Goal: Contribute content

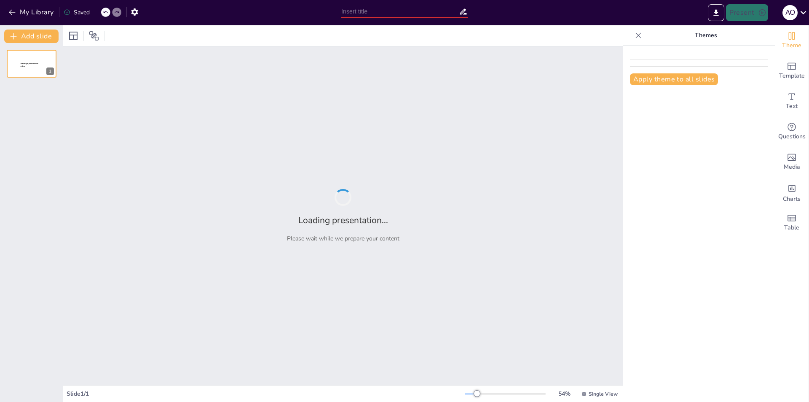
type input "Survival Language: Using Idioms in Interactive Learning Activities"
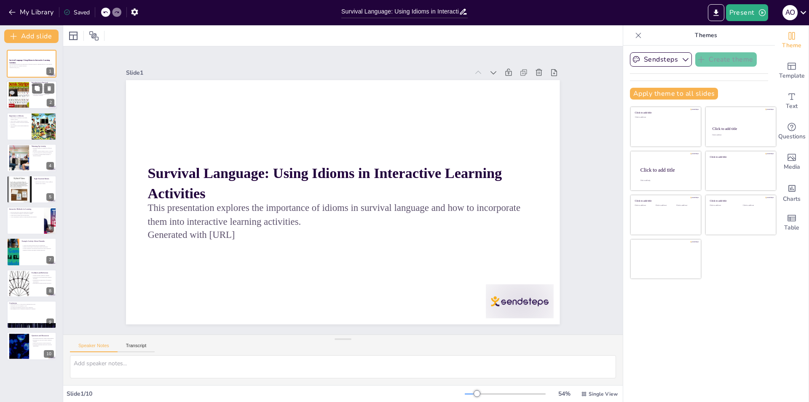
click at [27, 91] on div at bounding box center [19, 95] width 26 height 26
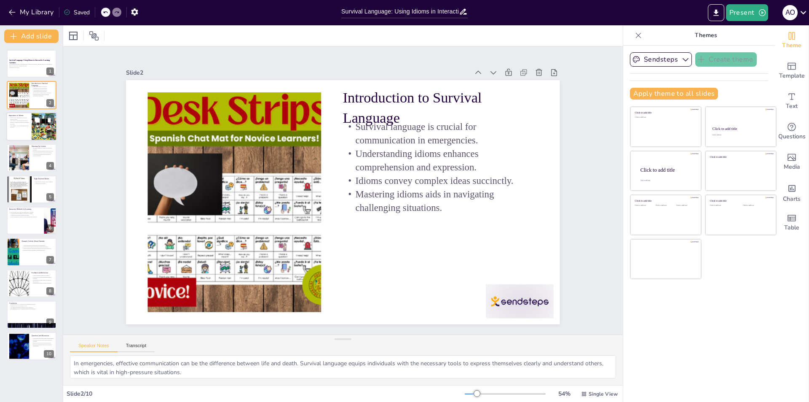
click at [12, 125] on p "They enhance overall understanding and retention." at bounding box center [19, 126] width 20 height 3
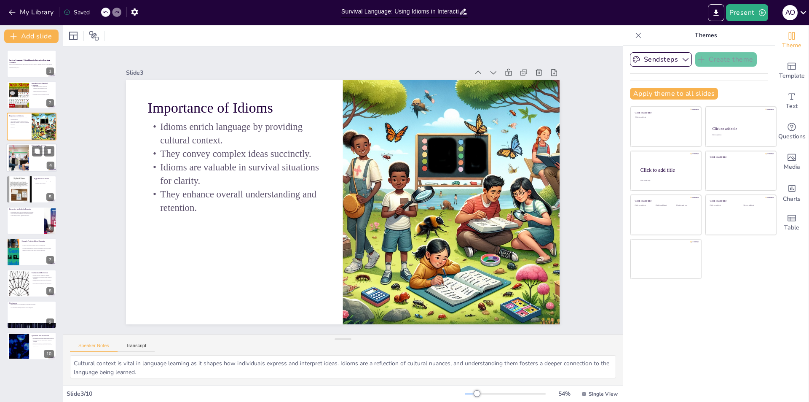
click at [20, 153] on div at bounding box center [19, 158] width 46 height 26
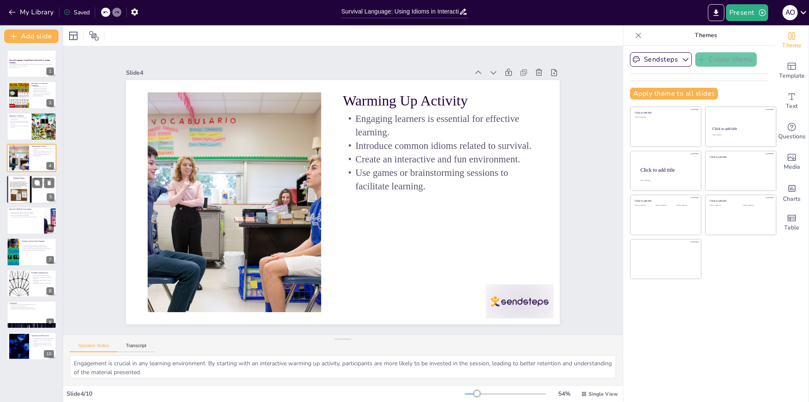
click at [19, 179] on div at bounding box center [19, 189] width 51 height 29
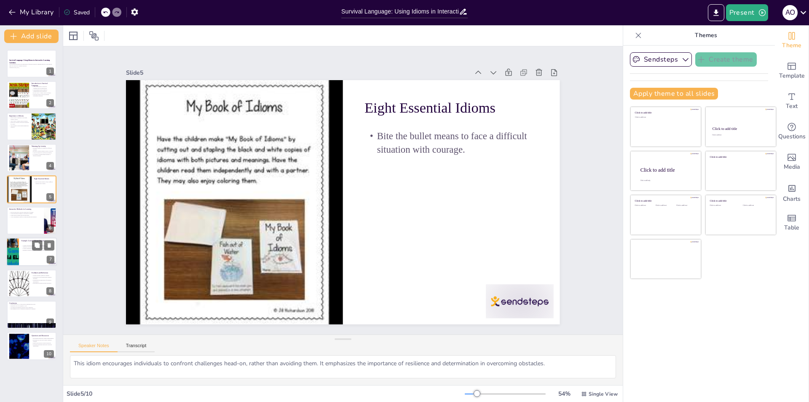
click at [31, 249] on p "Creative thinking is encouraged through non-verbal expression." at bounding box center [37, 249] width 33 height 2
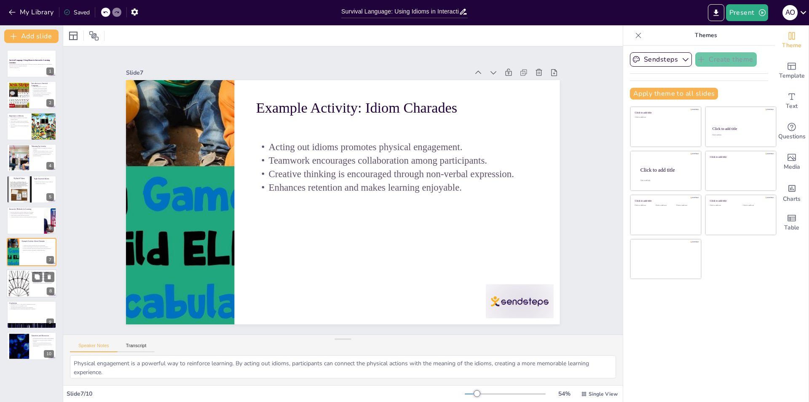
click at [26, 287] on div at bounding box center [19, 283] width 46 height 26
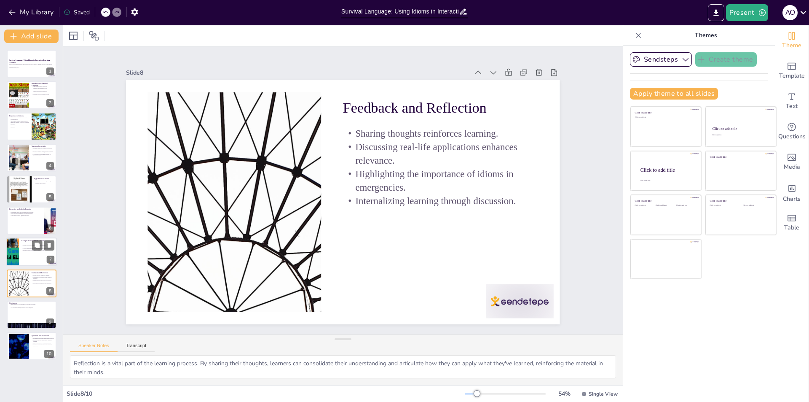
click at [29, 243] on div "Acting out idioms promotes physical engagement. Teamwork encourages collaborati…" at bounding box center [37, 247] width 33 height 9
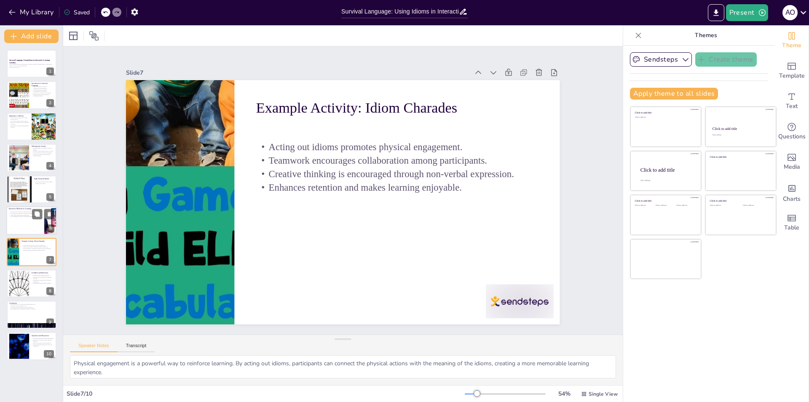
click at [32, 225] on div at bounding box center [31, 220] width 51 height 29
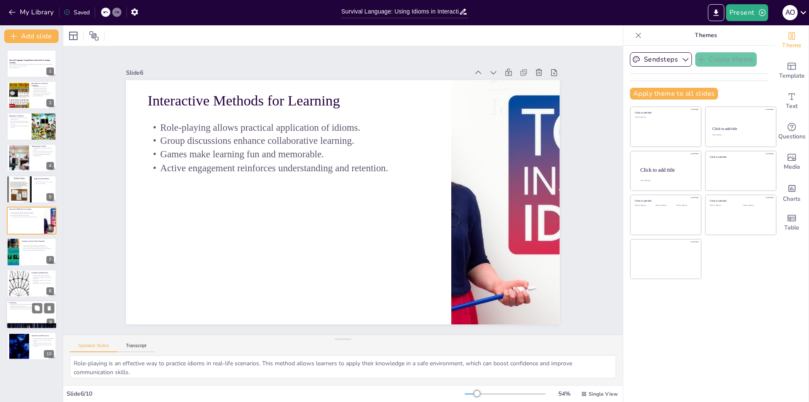
click at [47, 320] on div "9" at bounding box center [51, 323] width 8 height 8
type textarea "Effective communication is essential in all aspects of life, especially in emer…"
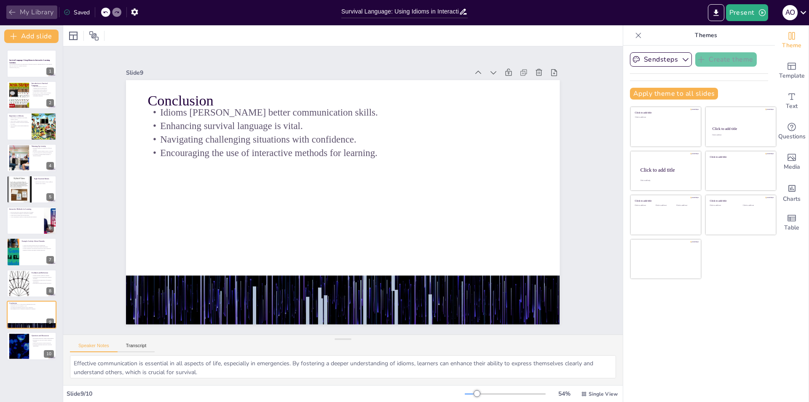
click at [10, 12] on icon "button" at bounding box center [12, 12] width 6 height 5
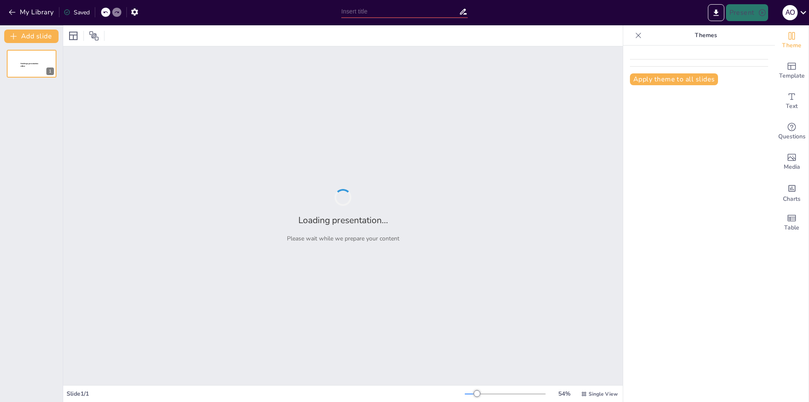
type input "Survival Language: Using Idioms in Interactive Learning Activities"
